Goal: Information Seeking & Learning: Find specific fact

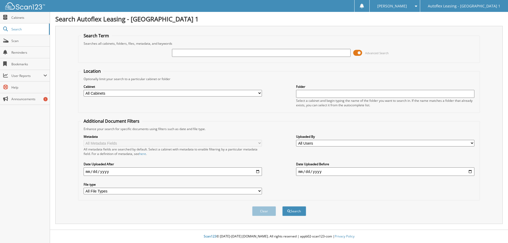
click at [188, 54] on input "text" at bounding box center [261, 53] width 178 height 8
type input "027824"
click at [282, 206] on button "Search" at bounding box center [294, 211] width 24 height 10
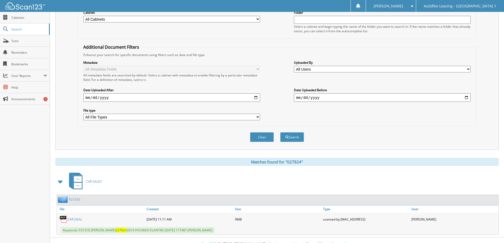
scroll to position [82, 0]
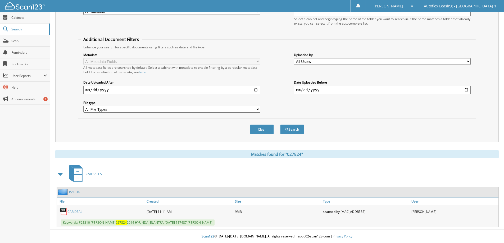
click at [76, 193] on link "P21310" at bounding box center [74, 192] width 11 height 4
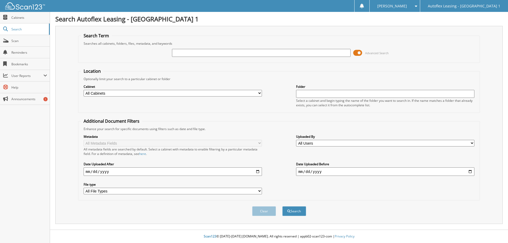
click at [190, 58] on div "Advanced Search" at bounding box center [279, 53] width 396 height 14
click at [191, 56] on input "text" at bounding box center [261, 53] width 178 height 8
type input "376447"
click at [282, 206] on button "Search" at bounding box center [294, 211] width 24 height 10
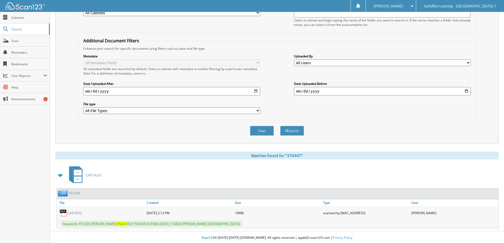
scroll to position [82, 0]
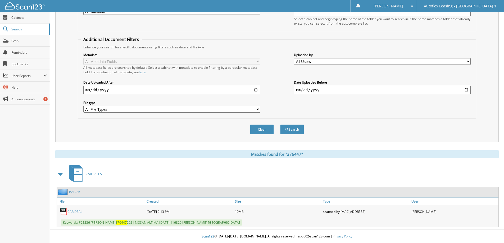
click at [275, 128] on div "Clear Search" at bounding box center [277, 129] width 398 height 21
click at [267, 131] on button "Clear" at bounding box center [262, 130] width 24 height 10
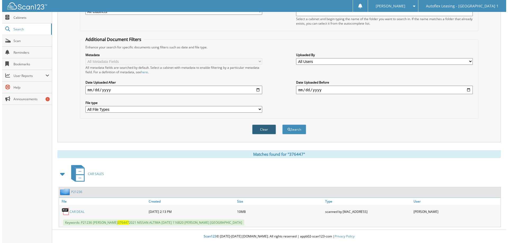
scroll to position [0, 0]
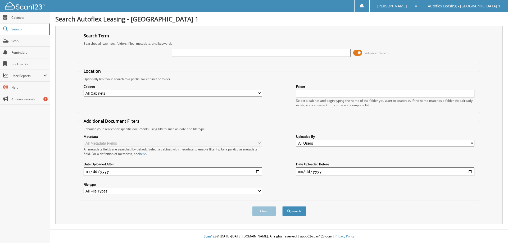
click at [226, 53] on input "text" at bounding box center [261, 53] width 178 height 8
type input "569864"
click at [282, 206] on button "Search" at bounding box center [294, 211] width 24 height 10
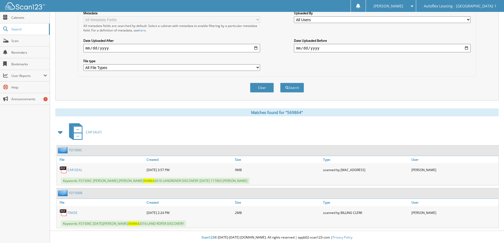
scroll to position [125, 0]
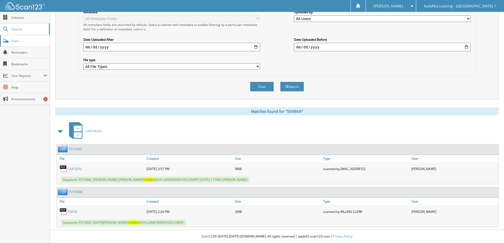
click at [15, 39] on span "Scan" at bounding box center [29, 41] width 36 height 4
